Goal: Check status: Check status

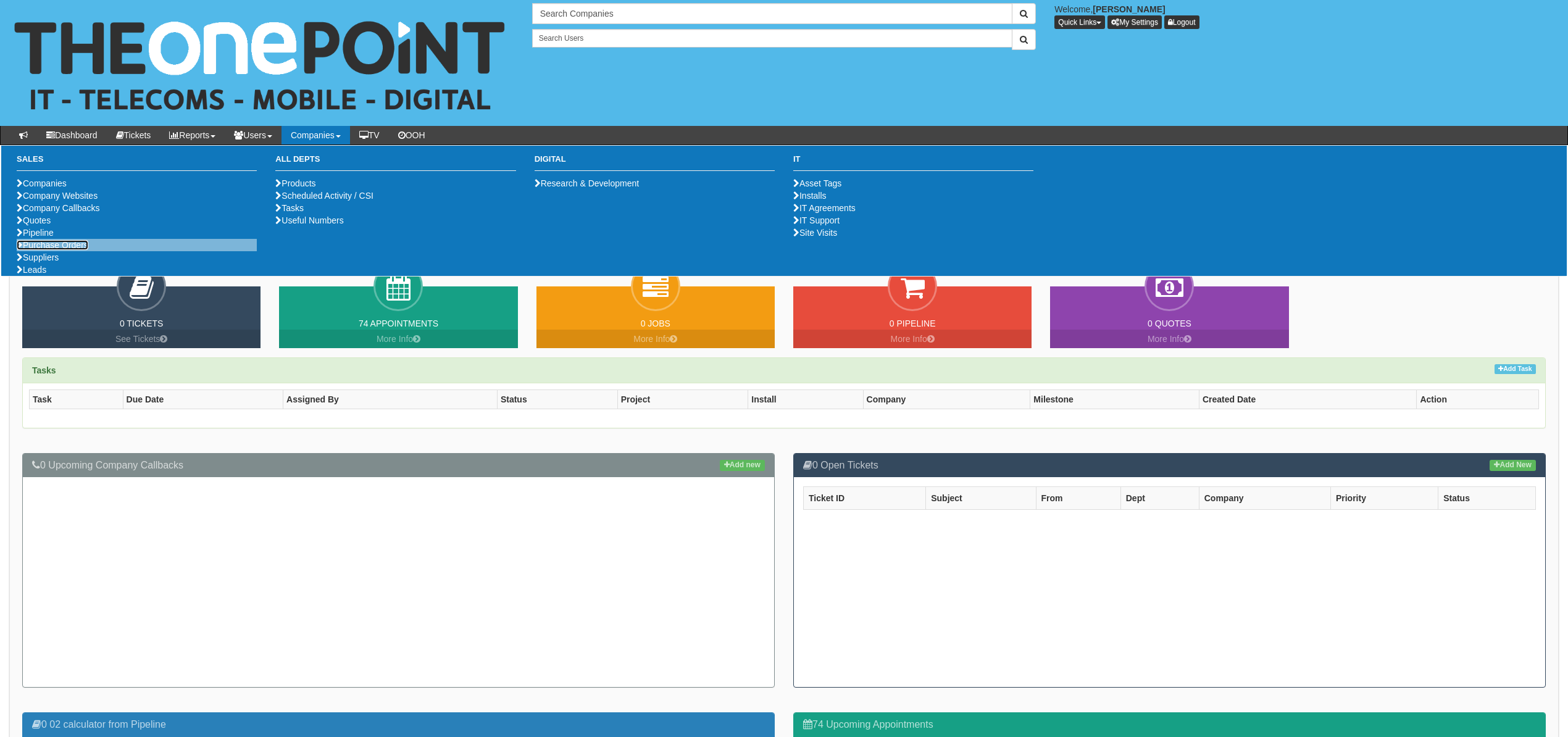
click at [43, 250] on link "Purchase Orders" at bounding box center [52, 245] width 71 height 10
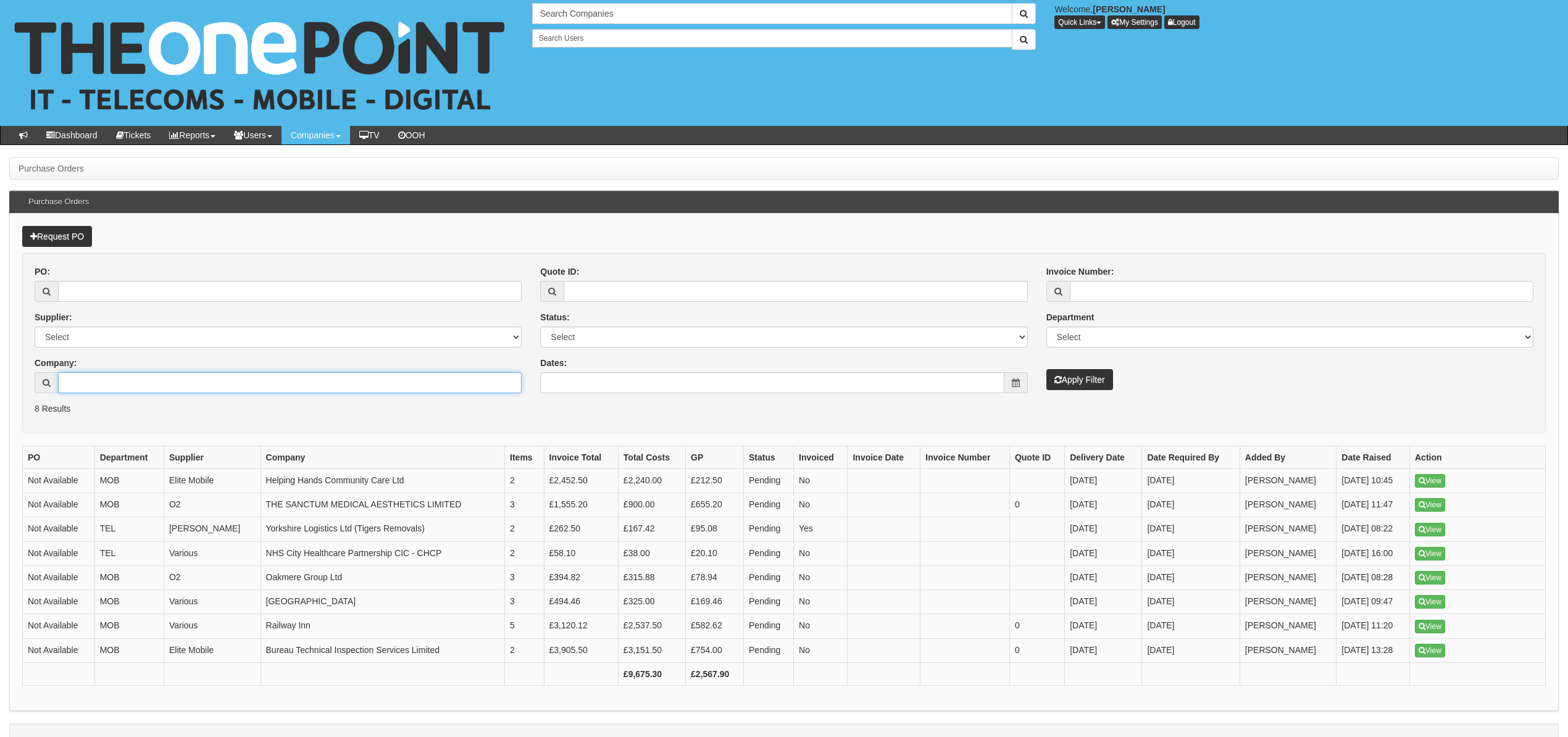
click at [129, 389] on input "Company:" at bounding box center [290, 382] width 464 height 21
click at [148, 385] on input "Company:" at bounding box center [290, 382] width 464 height 21
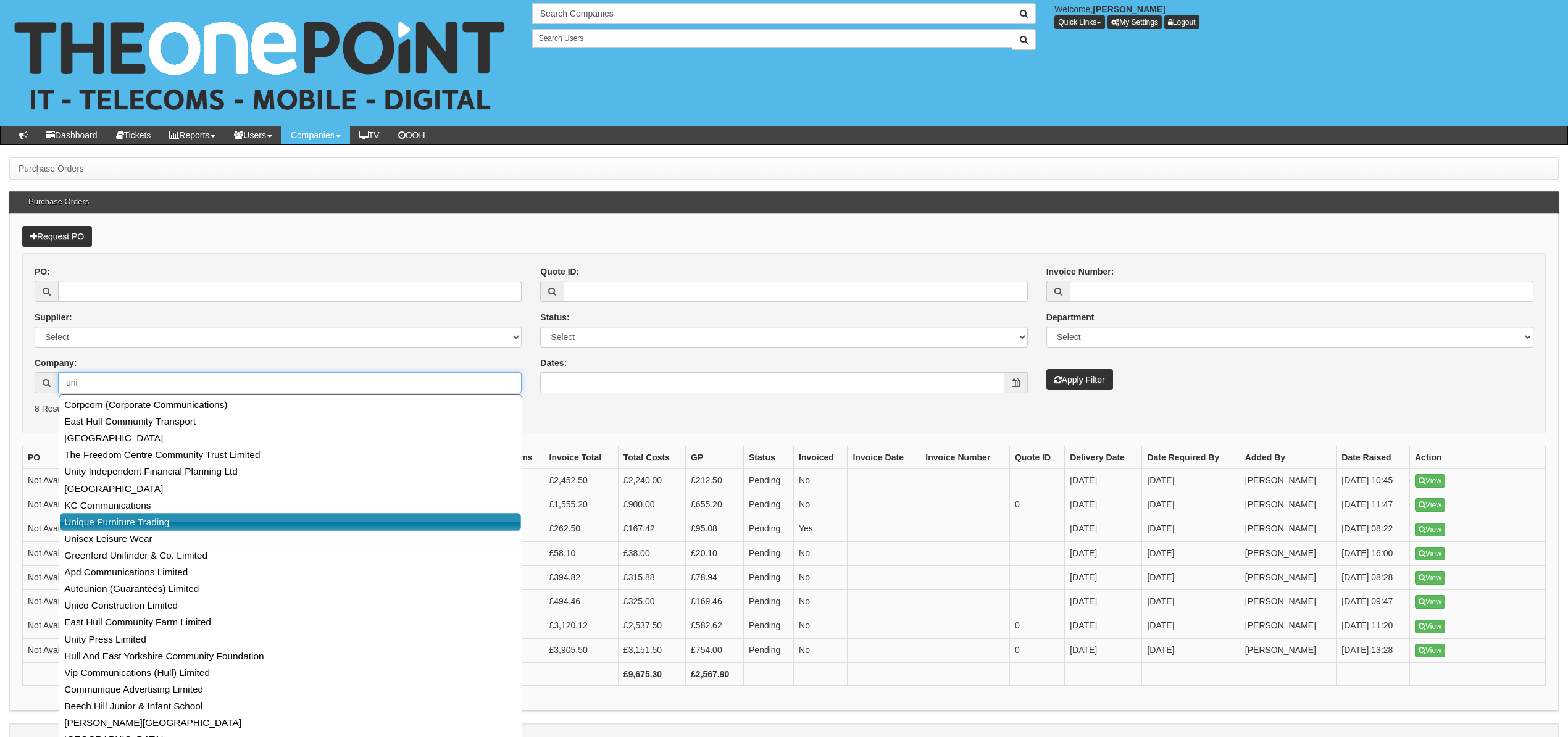
click at [129, 524] on link "Unique Furniture Trading" at bounding box center [291, 522] width 461 height 18
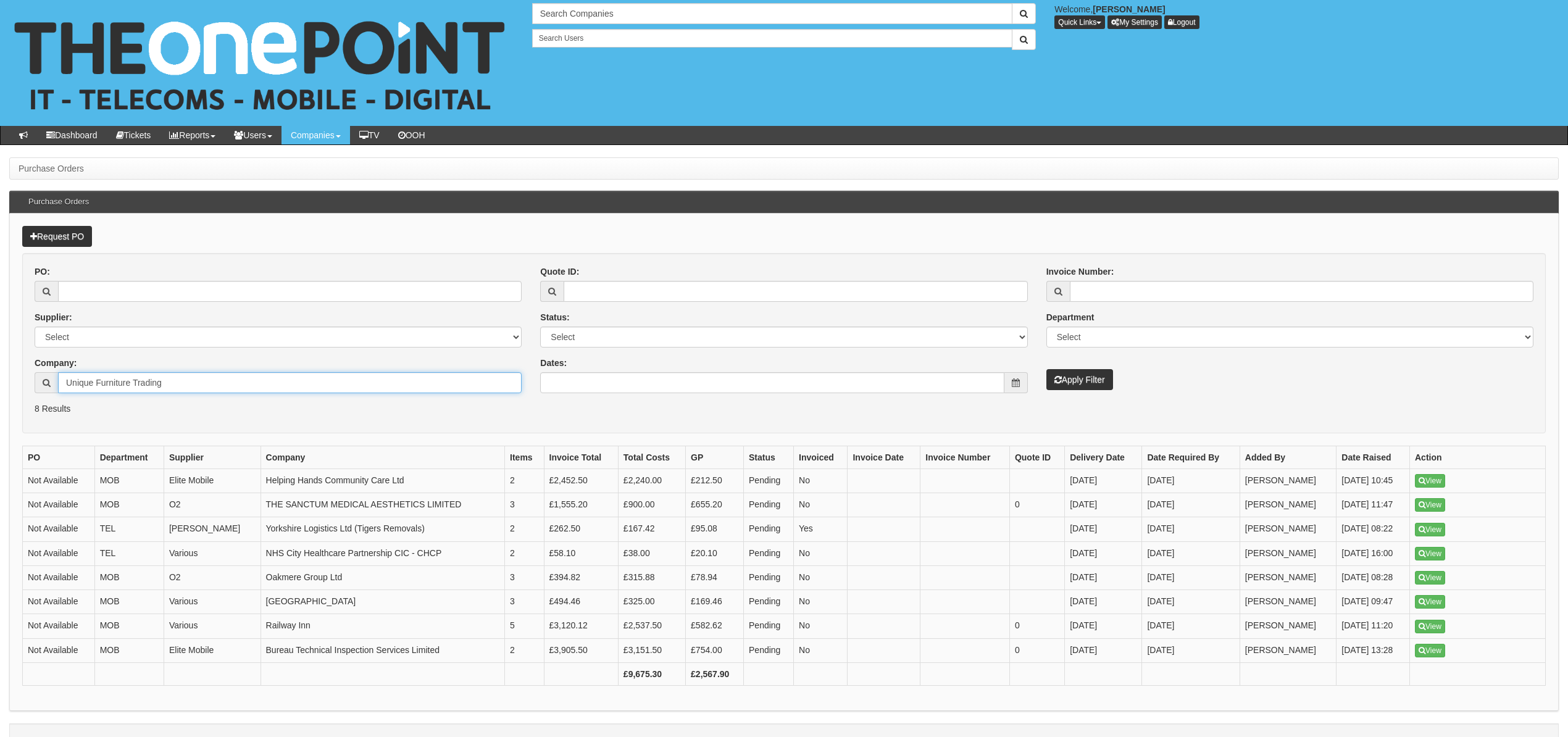
type input "Unique Furniture Trading"
click at [1092, 381] on button "Apply Filter" at bounding box center [1080, 379] width 67 height 21
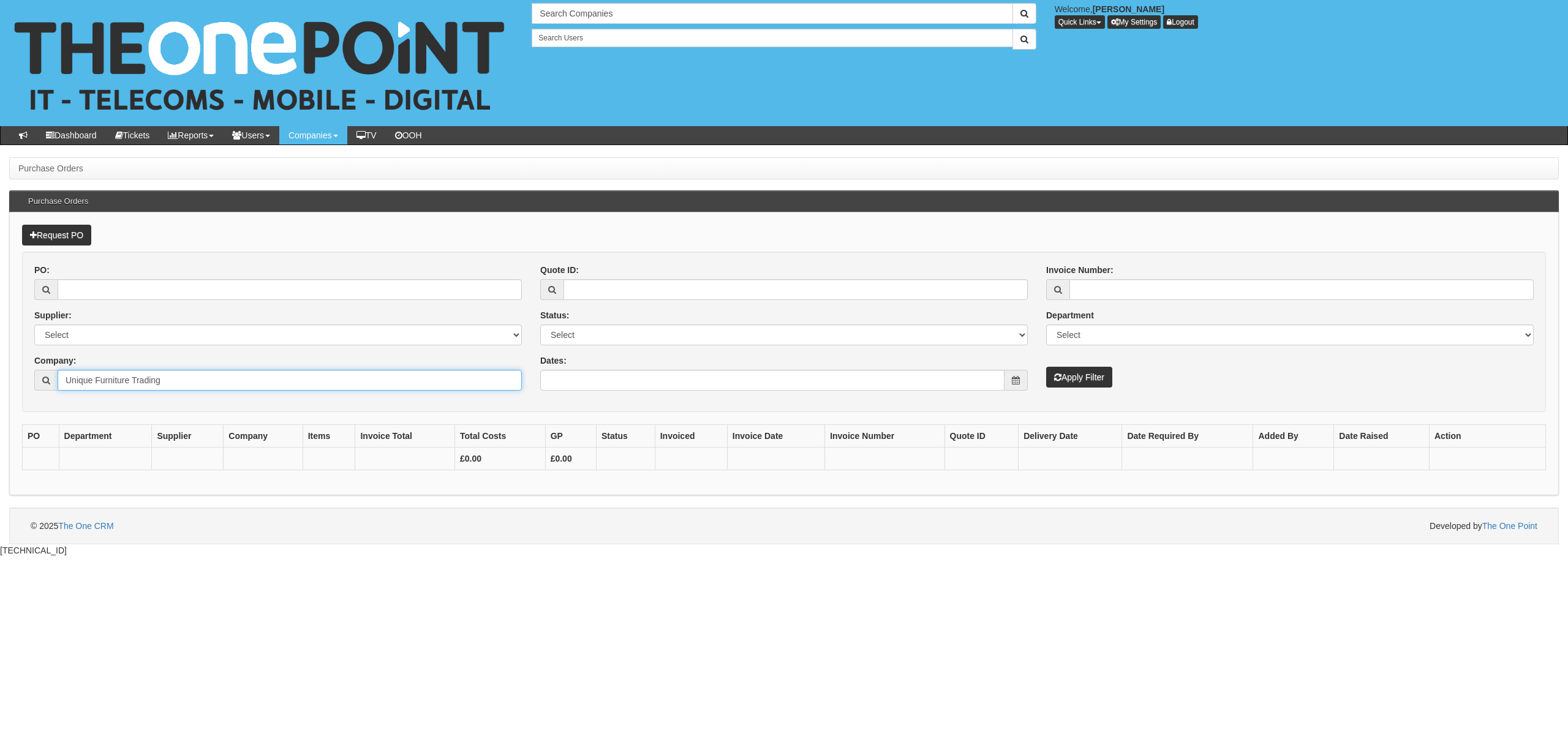
click at [170, 383] on input "Unique Furniture Trading" at bounding box center [290, 380] width 464 height 20
drag, startPoint x: 177, startPoint y: 382, endPoint x: 16, endPoint y: 390, distance: 161.2
click at [16, 390] on div "Request PO PO: Supplier: Select 123 REG.co.uk 1Password 3 4Gon AA Jones Electri…" at bounding box center [784, 354] width 1549 height 283
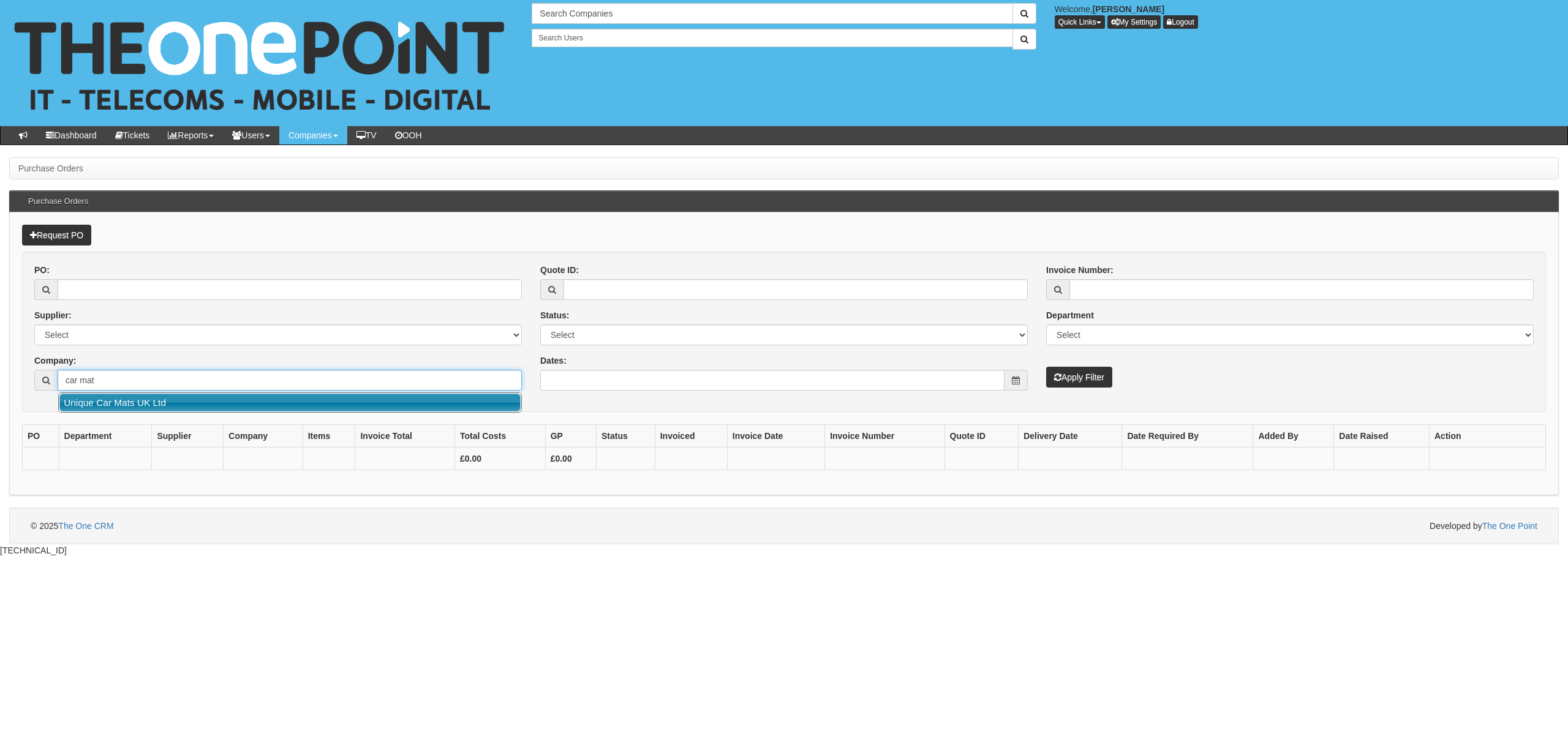
click at [100, 400] on link "Unique Car Mats UK Ltd" at bounding box center [290, 403] width 461 height 18
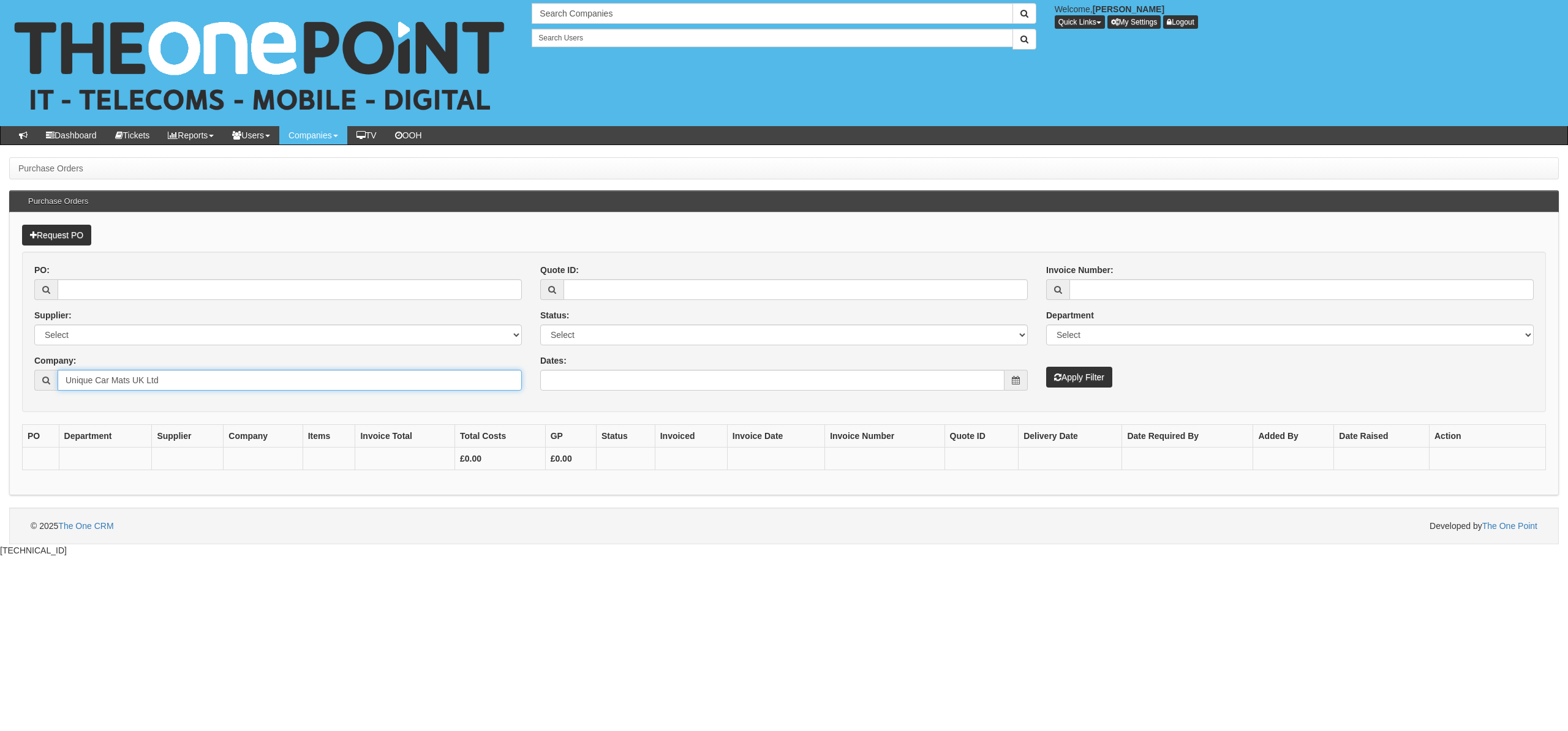
type input "Unique Car Mats UK Ltd"
click at [1066, 367] on div "Invoice Number: Department Select Mobiles IT Telecoms Marketing Digital Interna…" at bounding box center [1289, 325] width 506 height 124
click at [1074, 380] on button "Apply Filter" at bounding box center [1079, 377] width 66 height 20
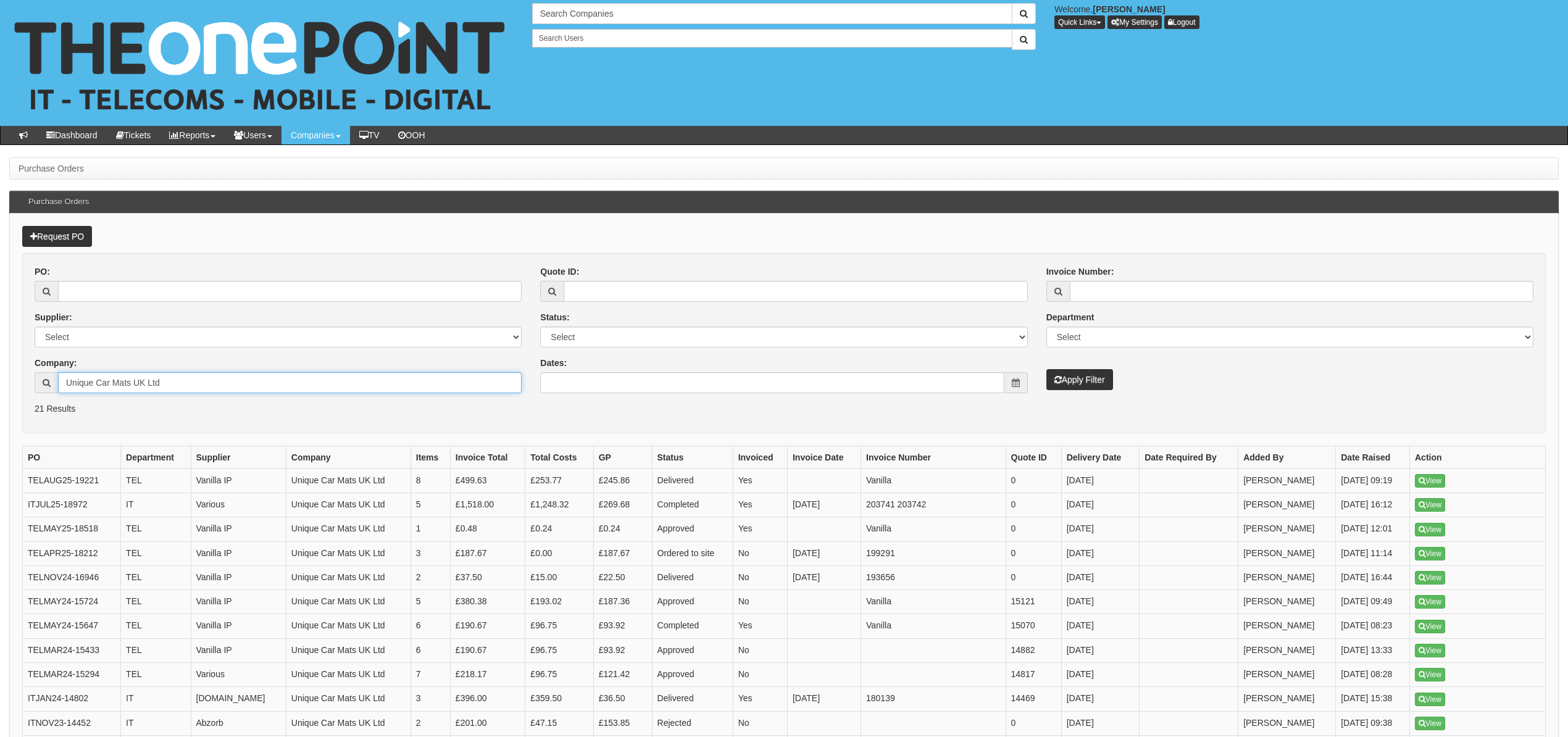
click at [168, 385] on input "Unique Car Mats UK Ltd" at bounding box center [290, 382] width 464 height 21
drag, startPoint x: 179, startPoint y: 383, endPoint x: 0, endPoint y: 389, distance: 179.1
click at [0, 389] on div "Purchase Orders Purchase Orders Request PO PO: Supplier: Select 123 REG.co.uk 1…" at bounding box center [784, 616] width 1568 height 918
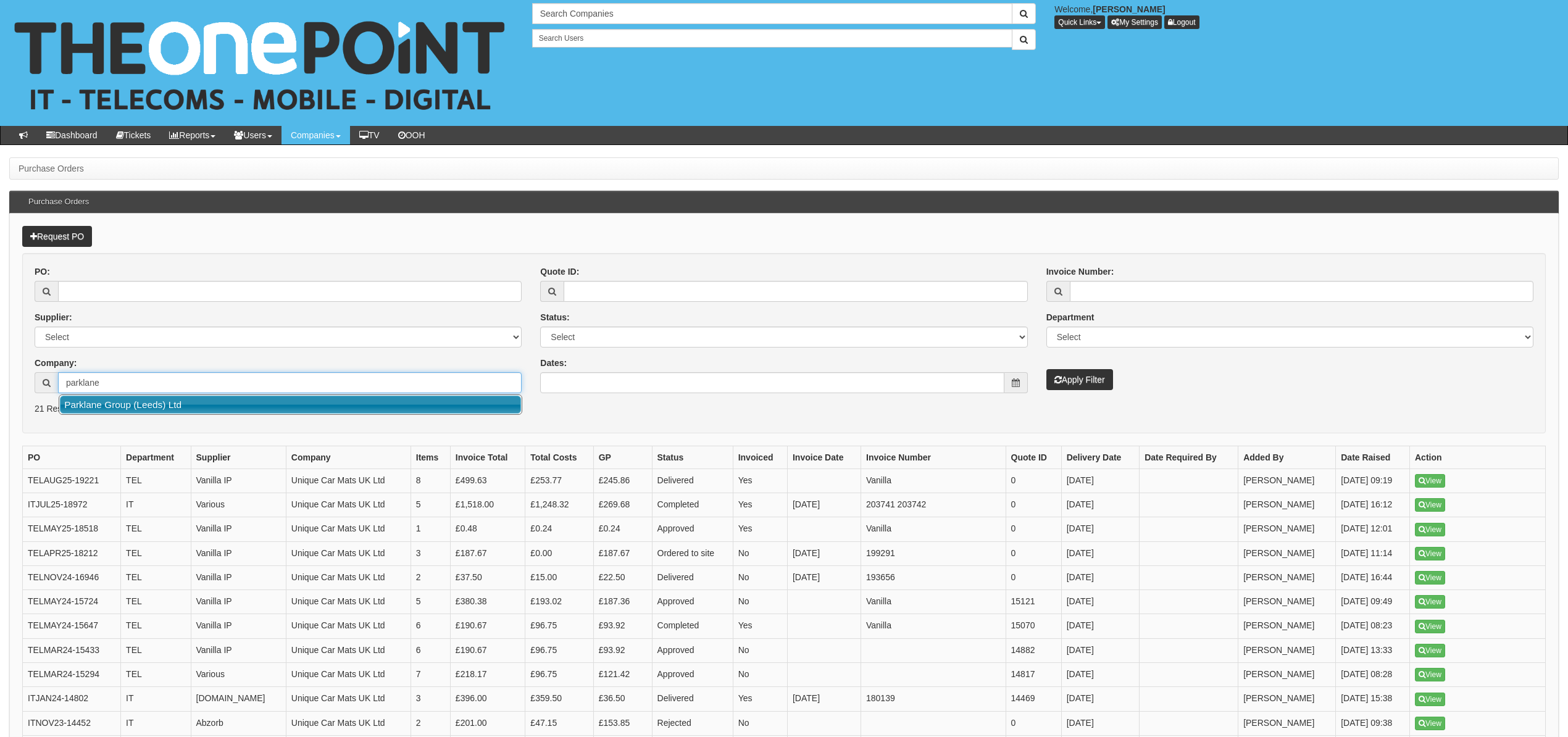
click at [99, 408] on link "Parklane Group (Leeds) Ltd" at bounding box center [291, 404] width 461 height 18
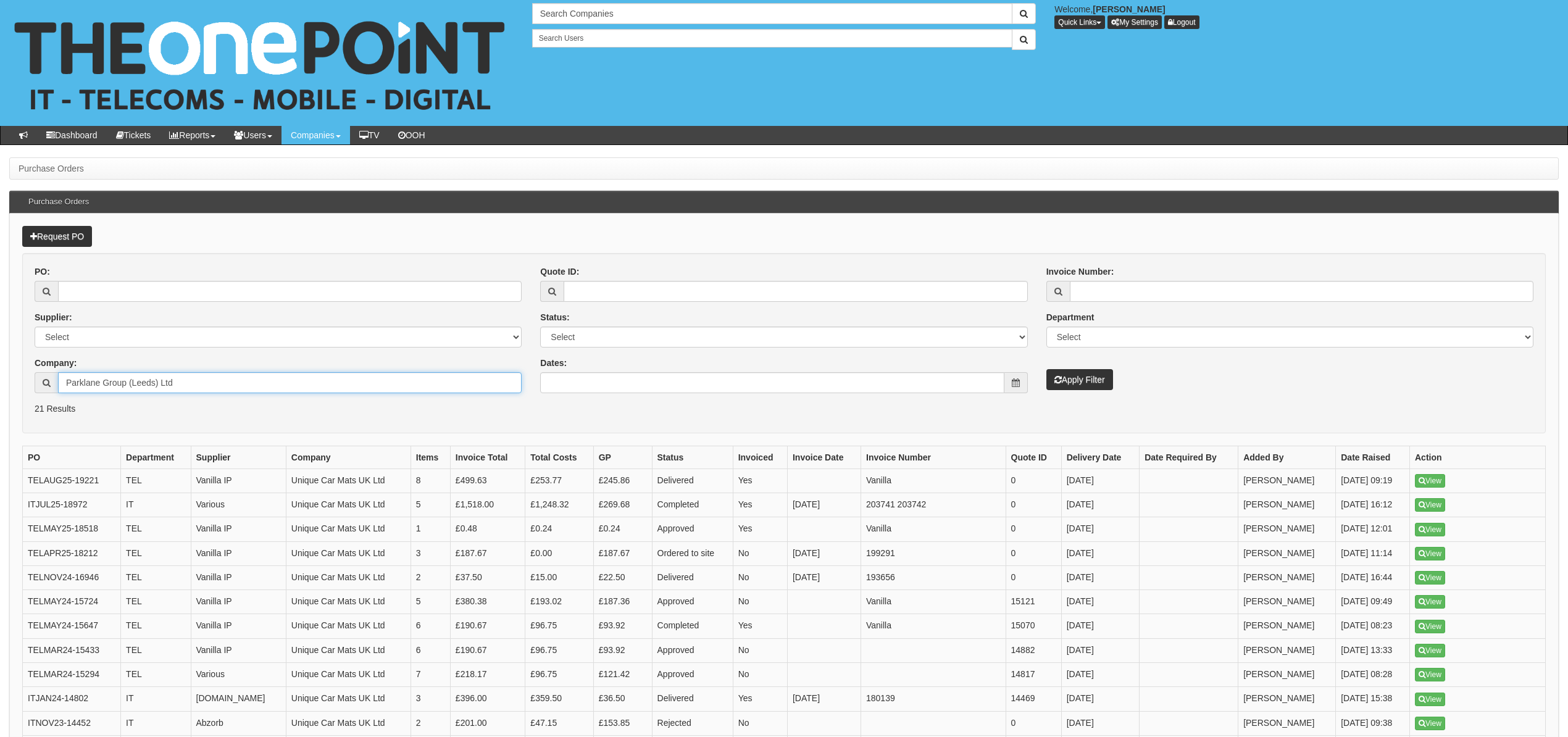
type input "Parklane Group (Leeds) Ltd"
click at [1072, 386] on button "Apply Filter" at bounding box center [1080, 379] width 67 height 21
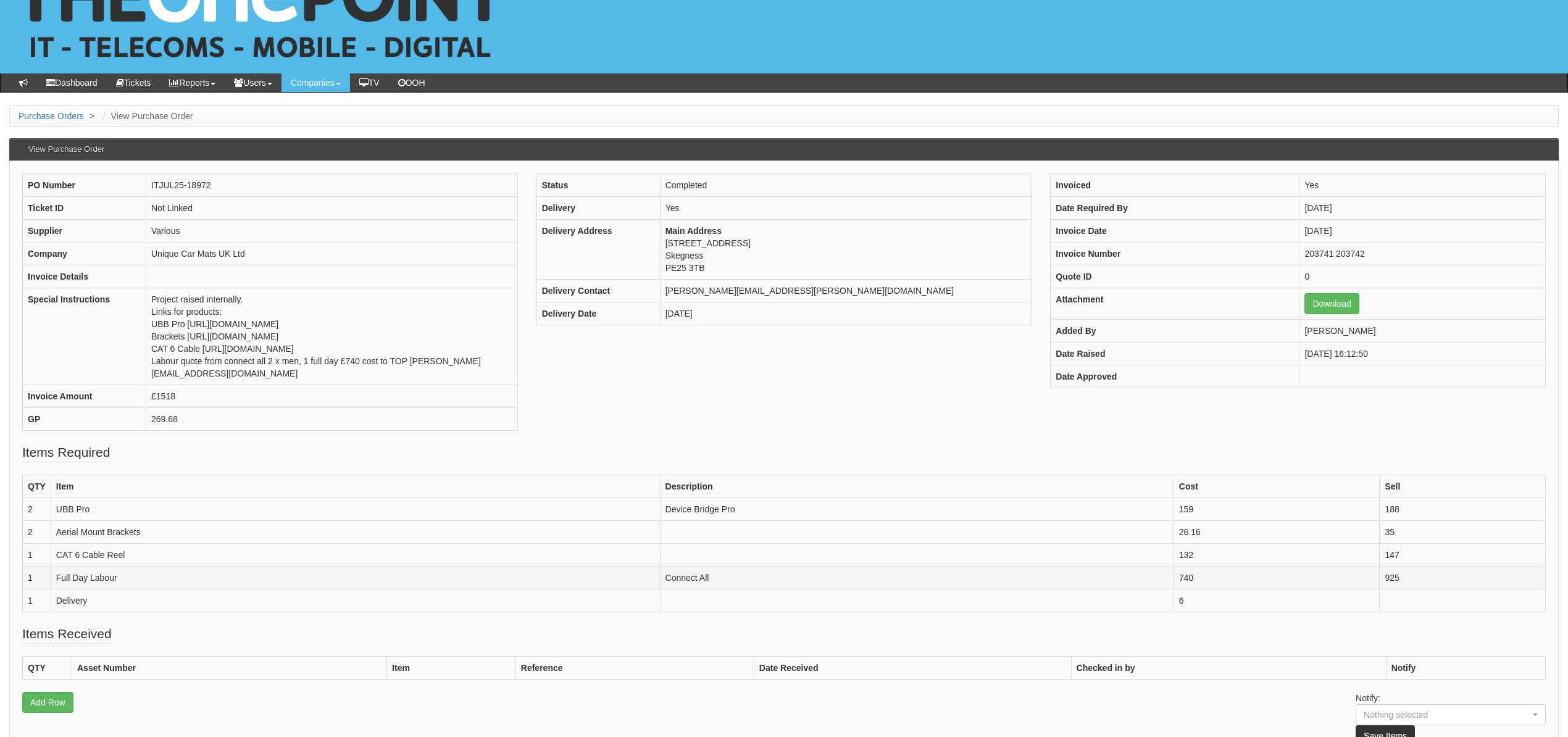
scroll to position [82, 0]
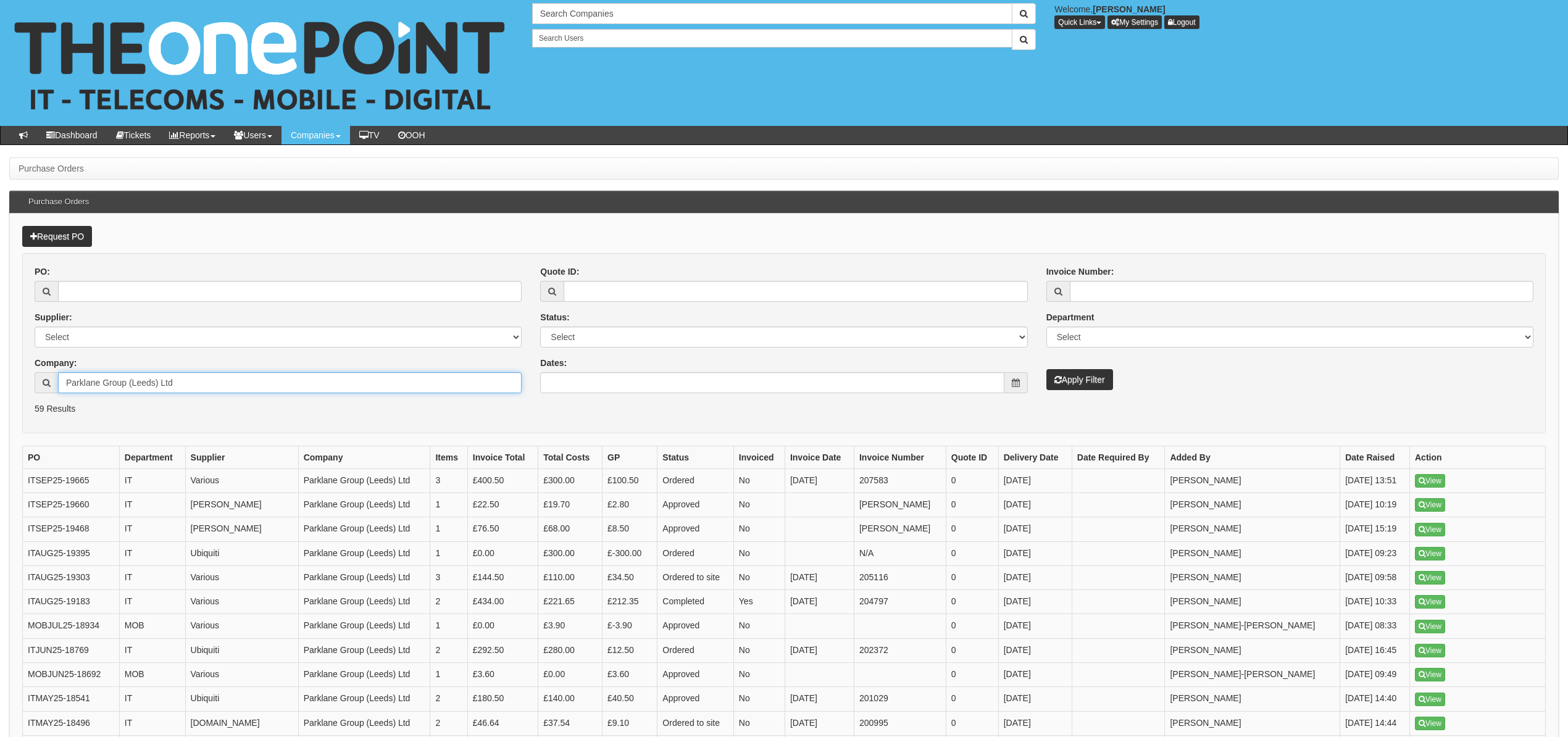
drag, startPoint x: 184, startPoint y: 376, endPoint x: 0, endPoint y: 382, distance: 184.1
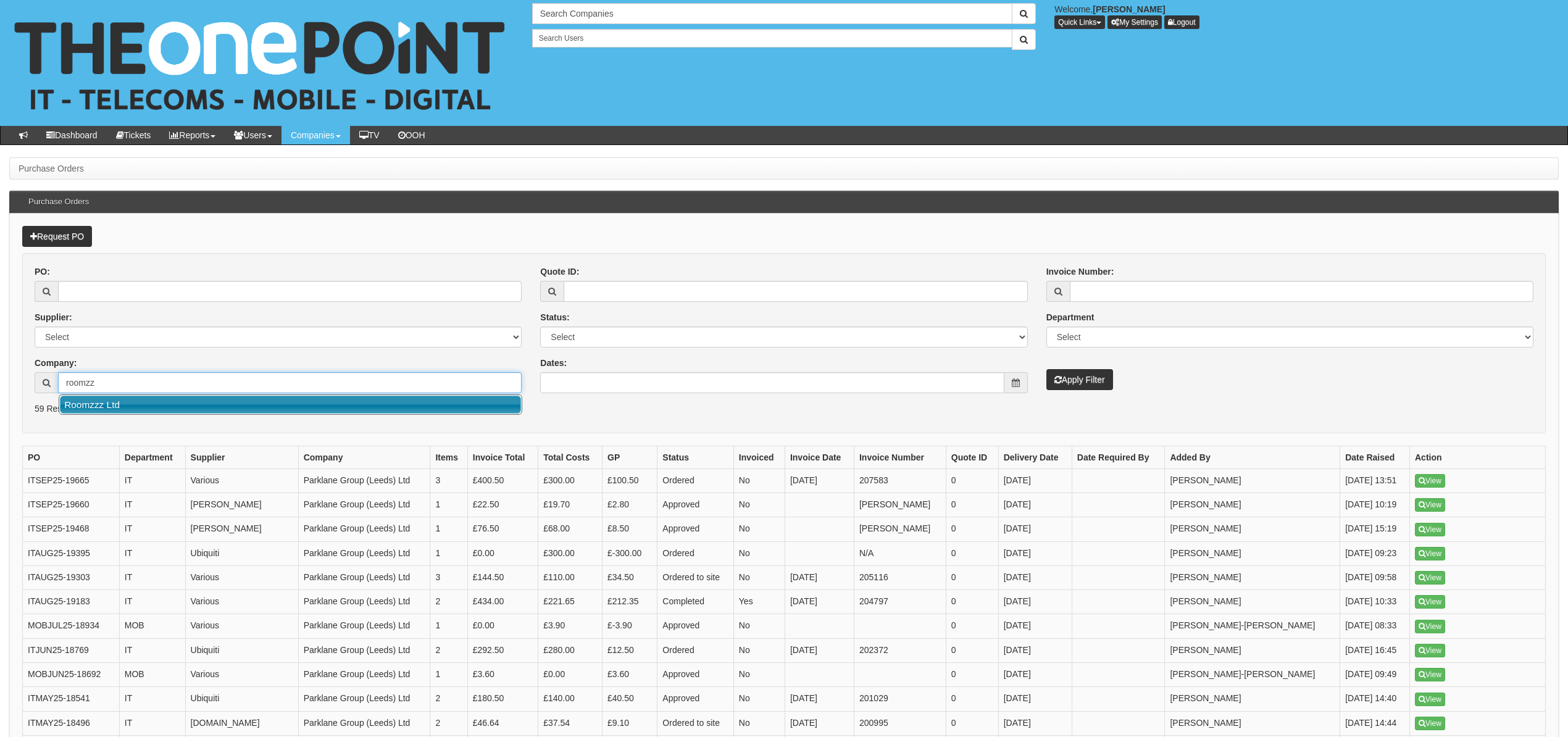
click at [127, 408] on link "Roomzzz Ltd" at bounding box center [291, 404] width 461 height 18
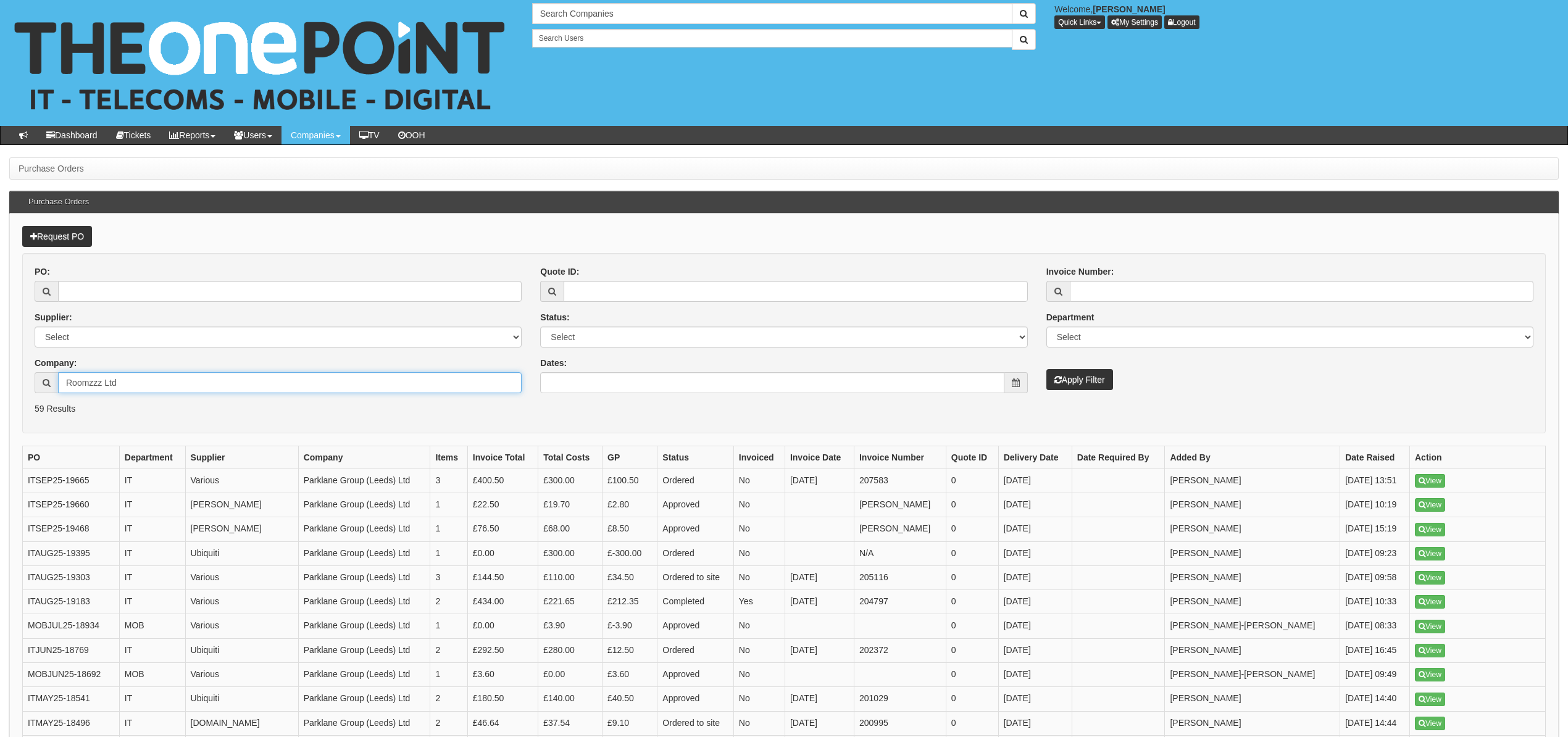
type input "Roomzzz Ltd"
click at [1092, 379] on button "Apply Filter" at bounding box center [1080, 379] width 67 height 21
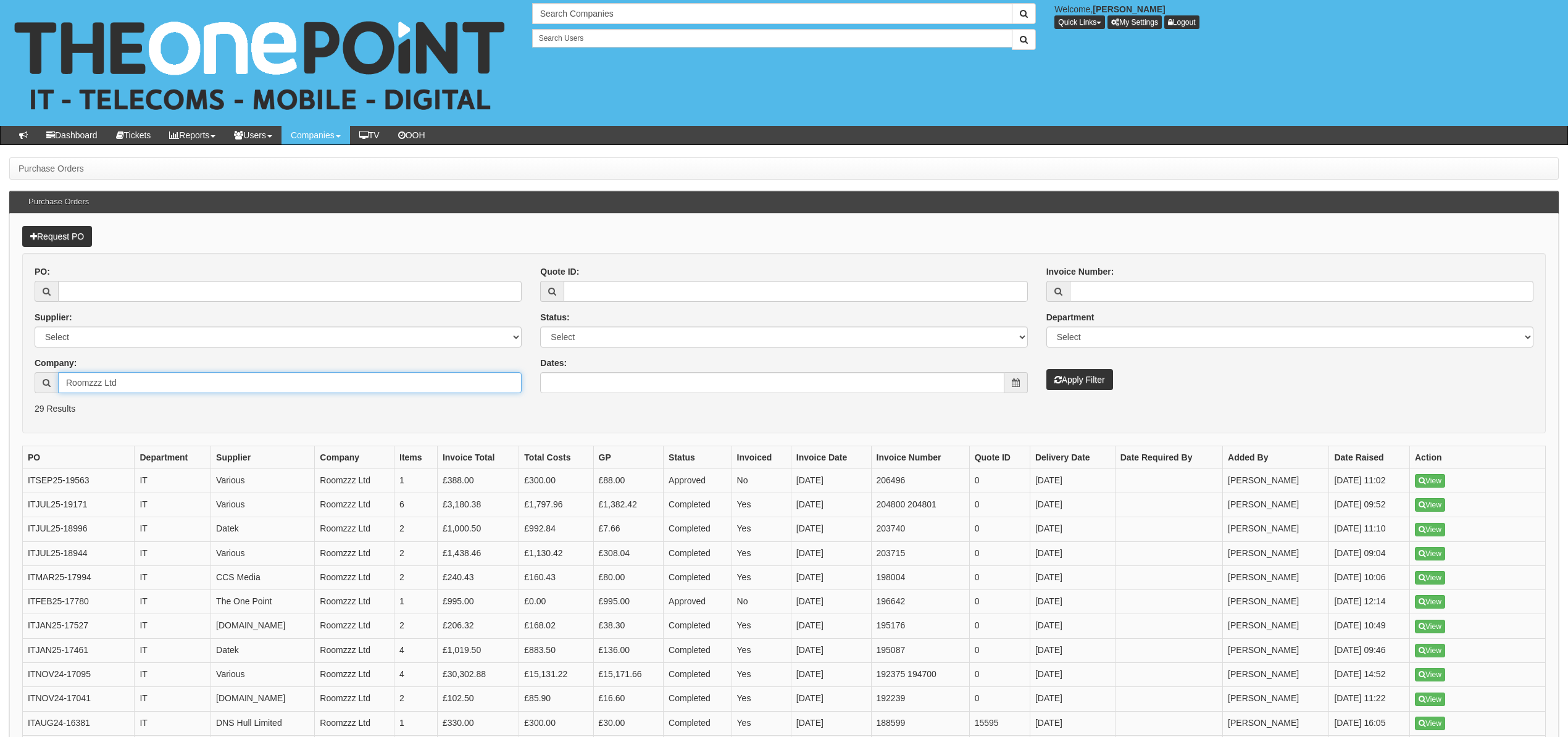
click at [136, 382] on input "Roomzzz Ltd" at bounding box center [290, 382] width 464 height 21
drag, startPoint x: 136, startPoint y: 382, endPoint x: 1, endPoint y: 385, distance: 135.0
click at [1, 385] on div "Purchase Orders Purchase Orders Request PO PO: Supplier: Select 123 REG.co.uk 1…" at bounding box center [784, 713] width 1568 height 1112
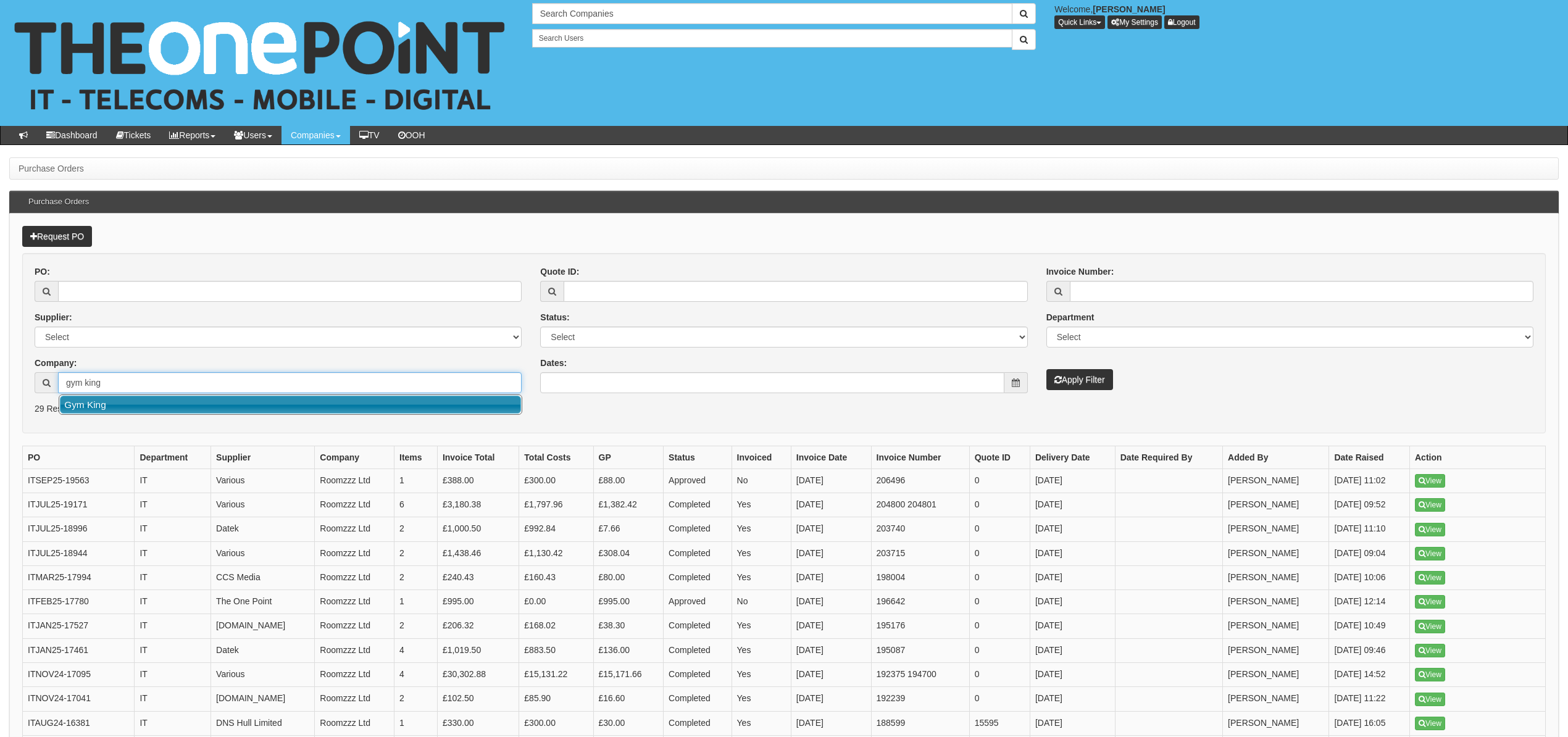
click at [87, 410] on link "Gym King" at bounding box center [291, 404] width 461 height 18
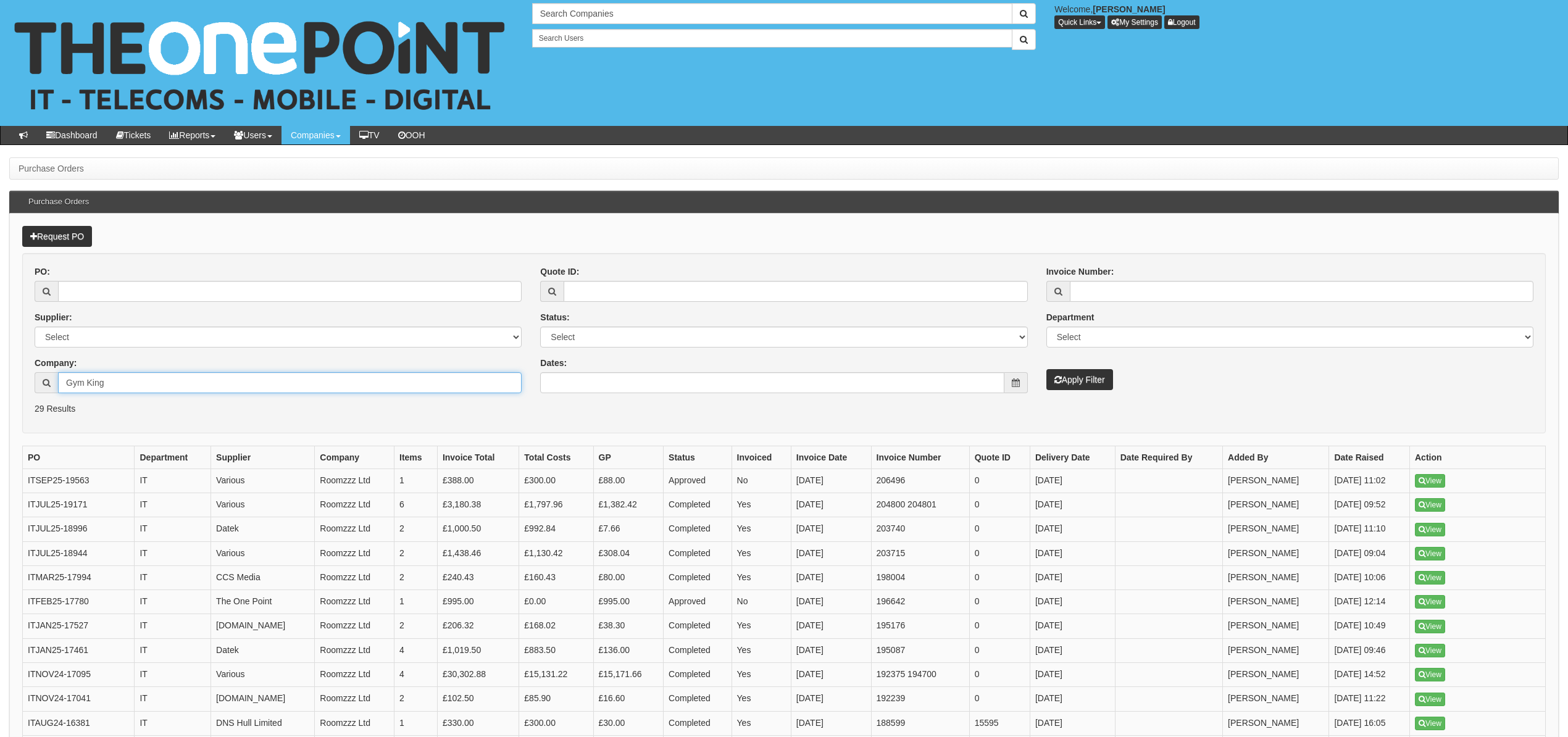
type input "Gym King"
click at [1058, 384] on icon "submit" at bounding box center [1058, 379] width 7 height 9
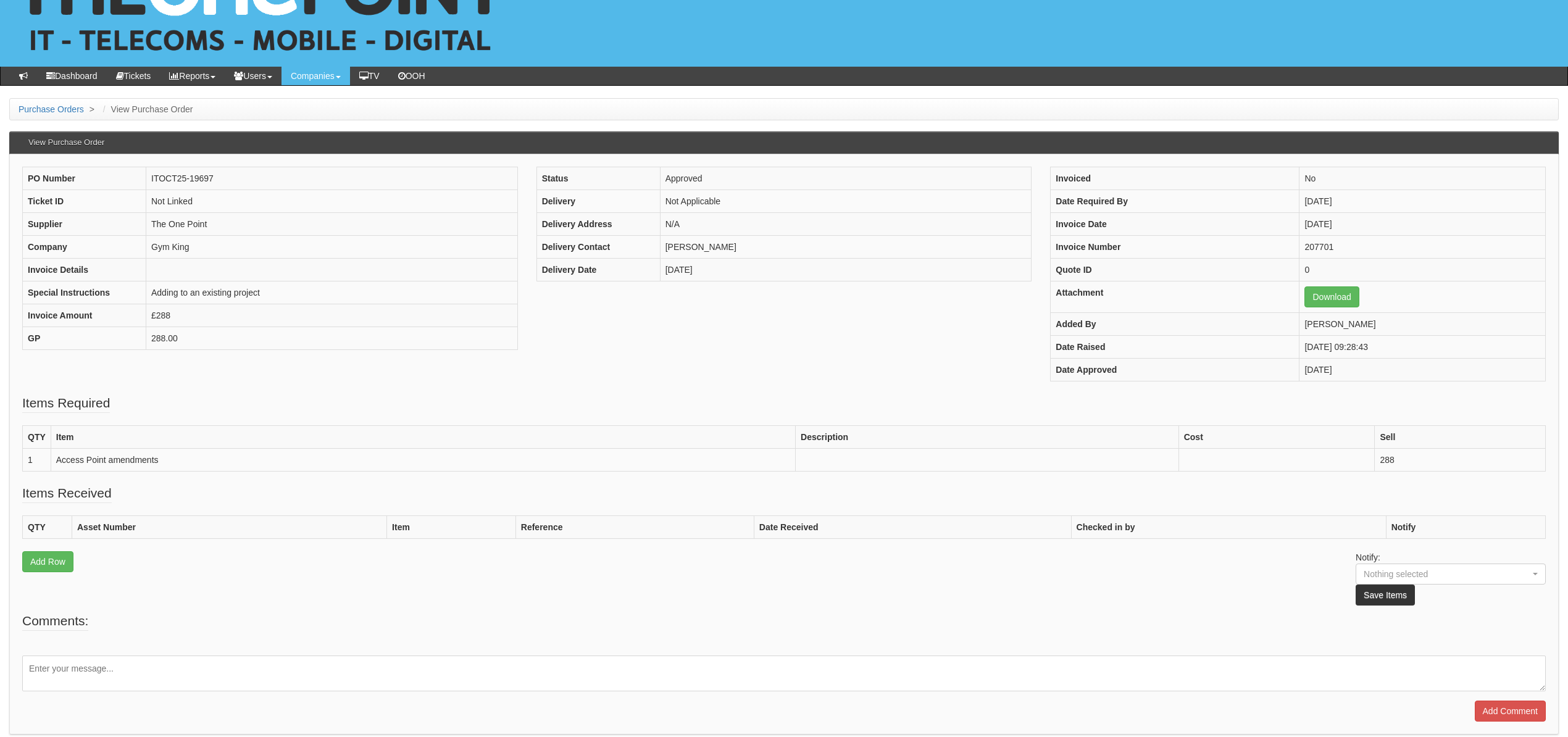
scroll to position [112, 0]
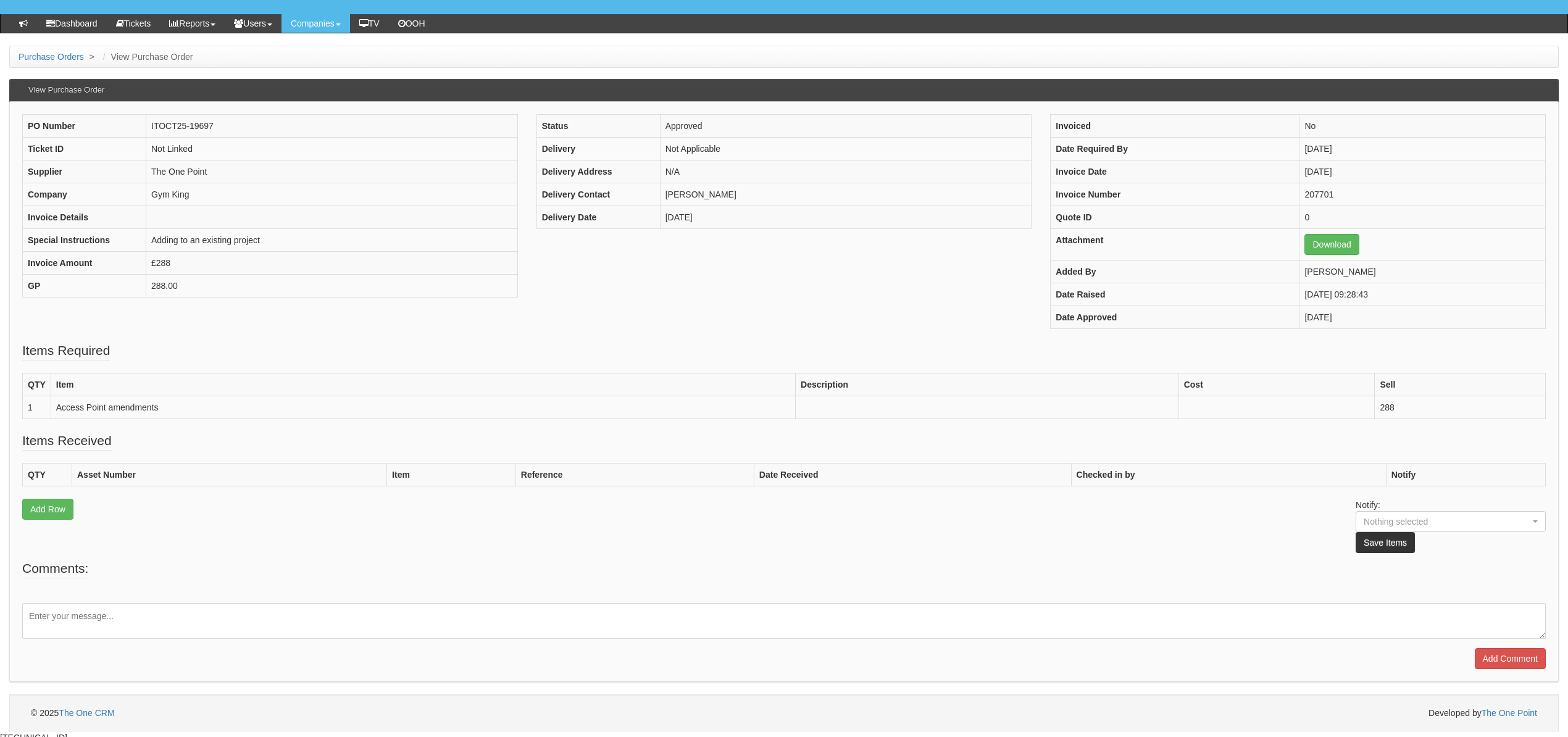
click at [85, 630] on textarea at bounding box center [784, 621] width 1523 height 36
type textarea "This was performed by Connect all cabling. Cost to us was £240"
click at [1507, 660] on input "Add Comment" at bounding box center [1510, 658] width 71 height 21
